Goal: Information Seeking & Learning: Understand process/instructions

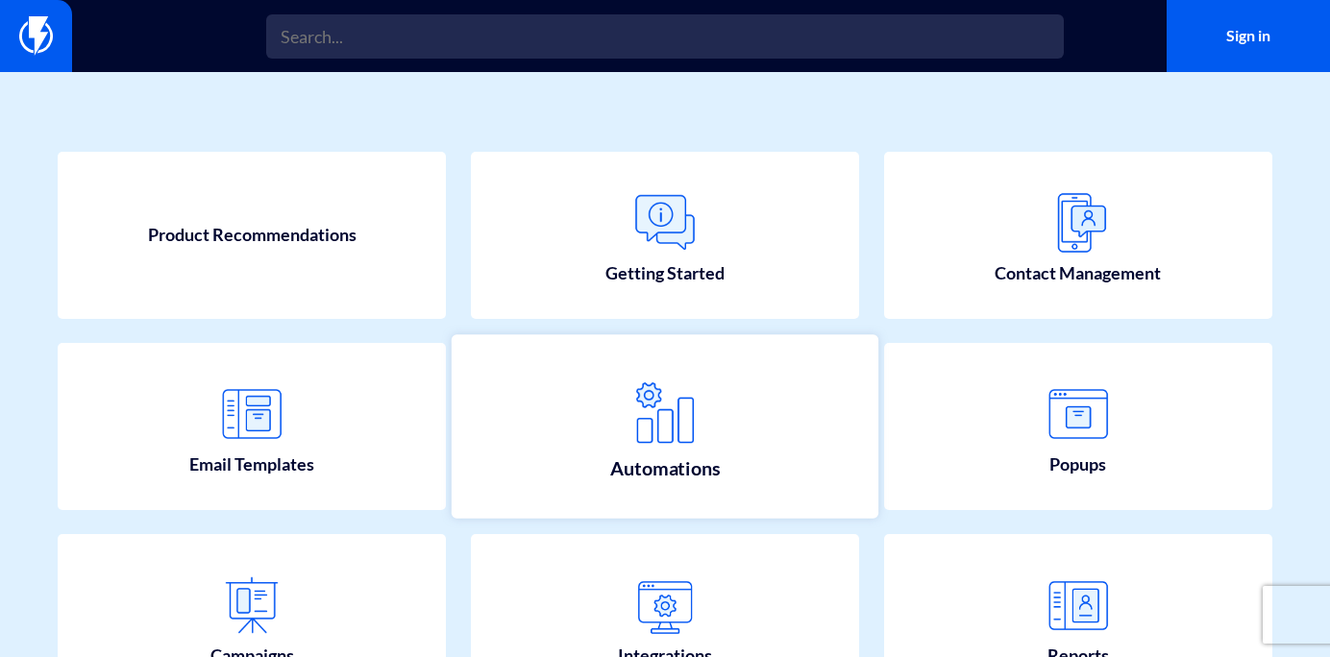
scroll to position [236, 0]
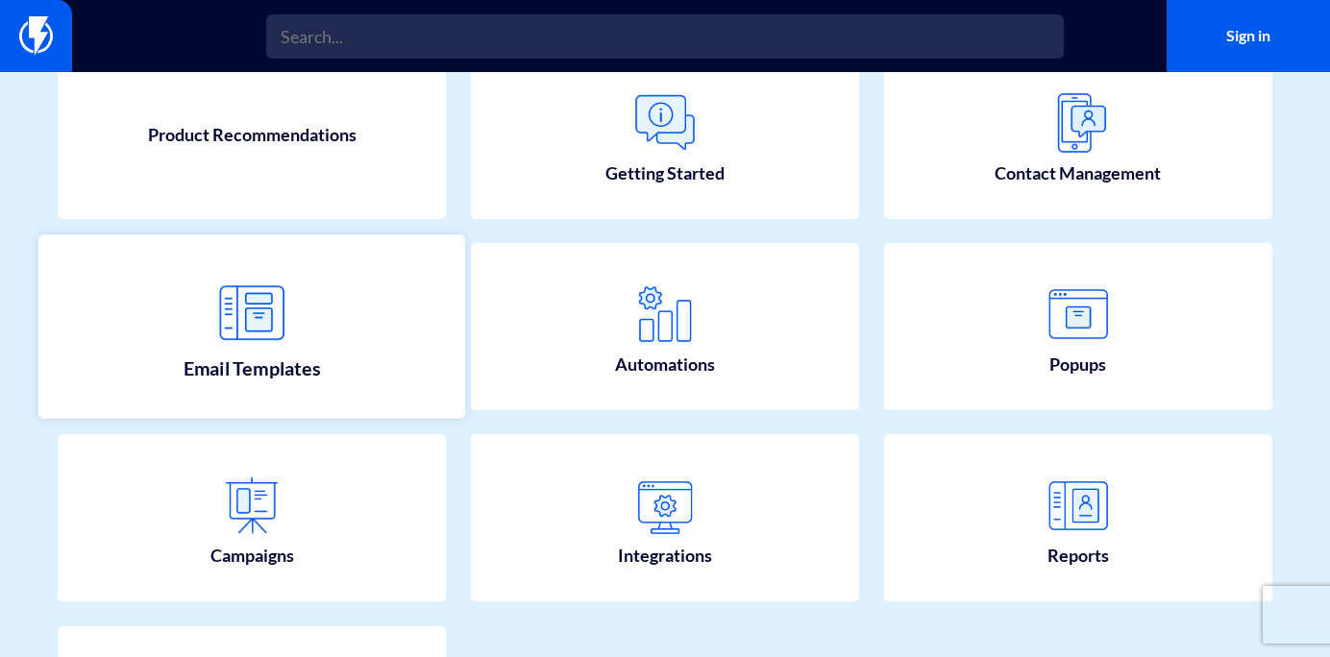
click at [305, 309] on link "Email Templates" at bounding box center [251, 325] width 427 height 183
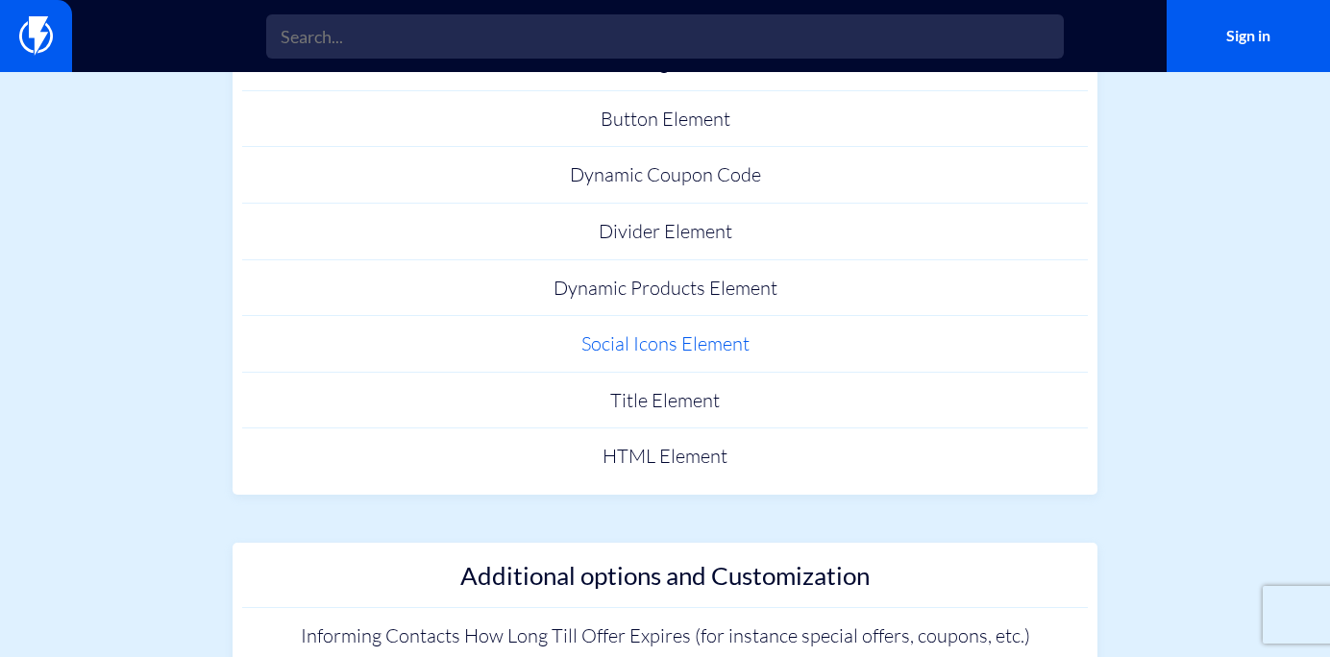
scroll to position [777, 0]
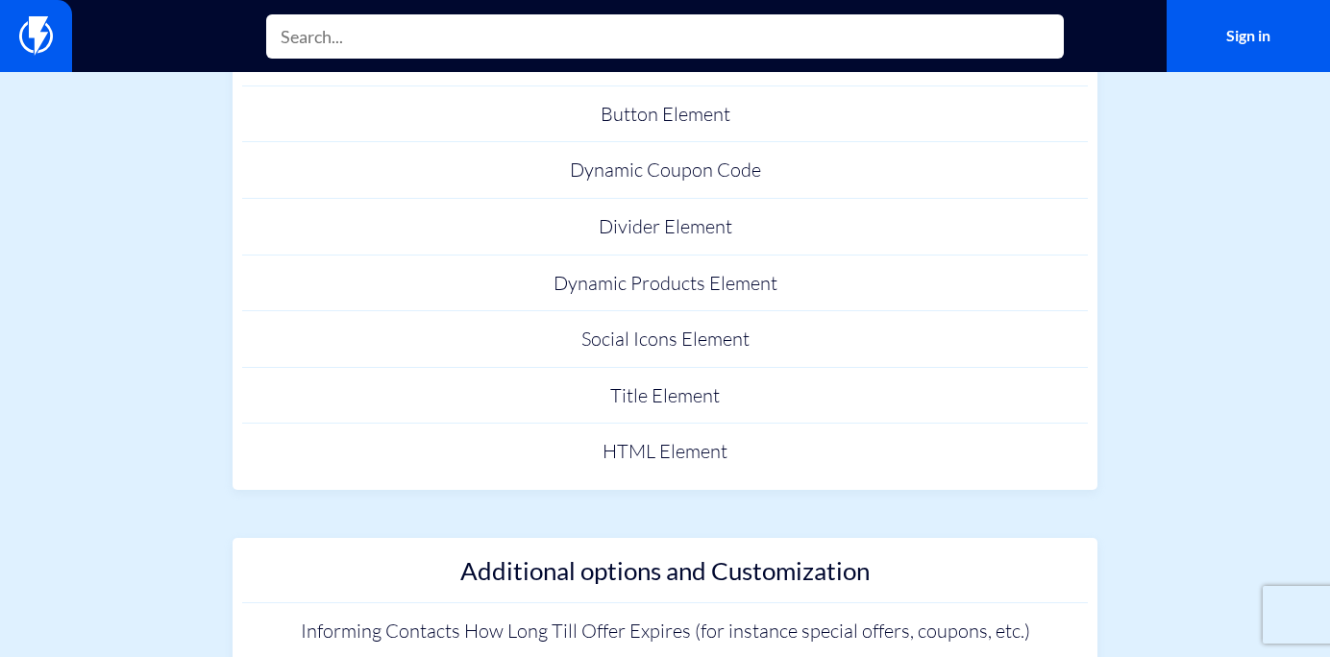
click at [719, 57] on input "text" at bounding box center [664, 36] width 797 height 44
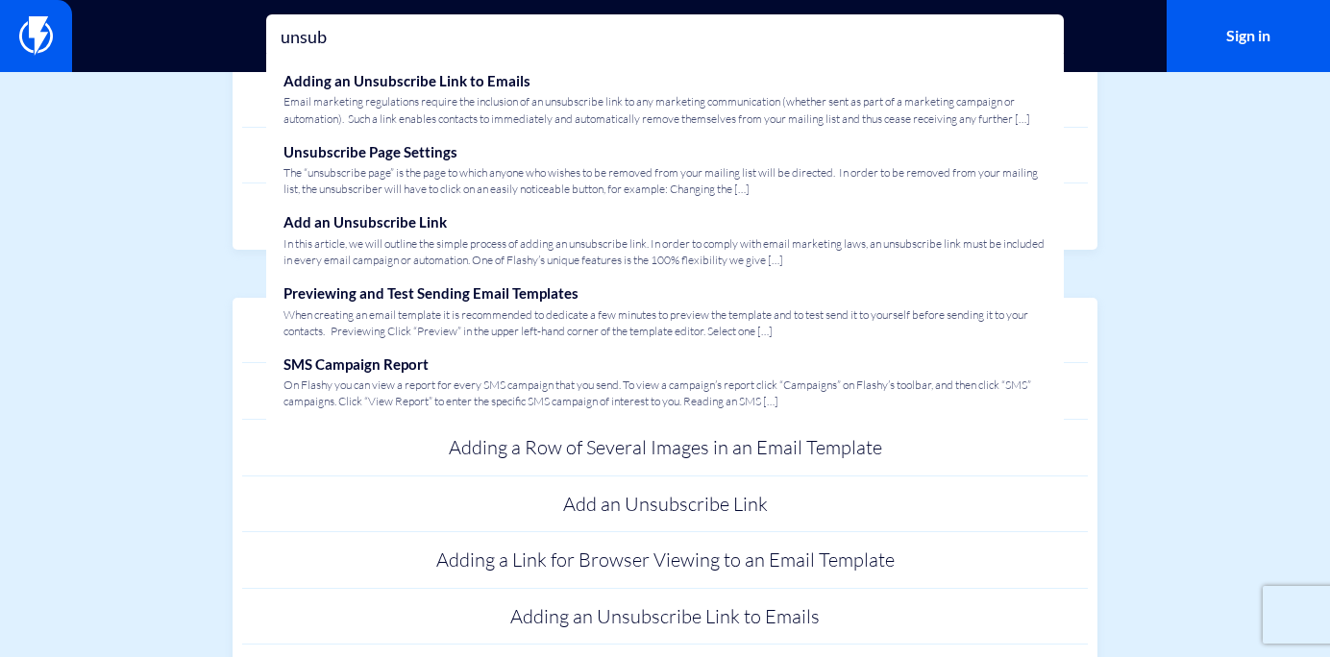
scroll to position [1056, 0]
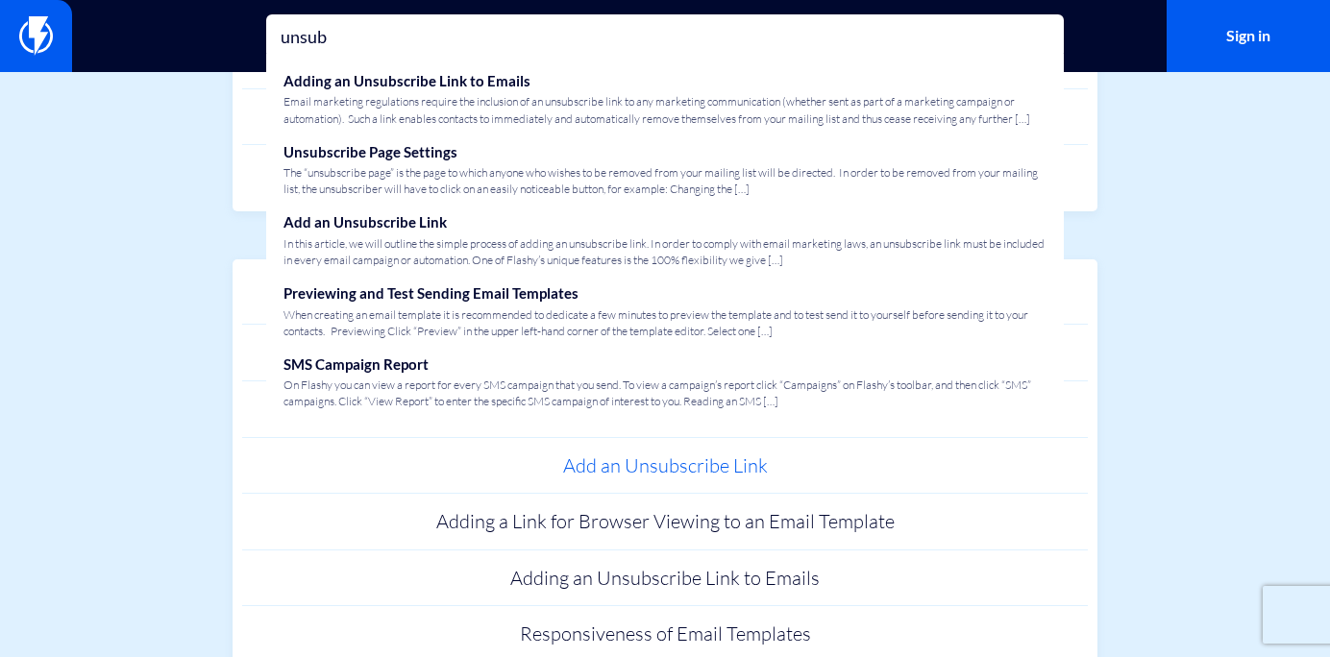
type input "unsub"
click at [680, 471] on link "Add an Unsubscribe Link" at bounding box center [664, 466] width 845 height 57
